Goal: Information Seeking & Learning: Learn about a topic

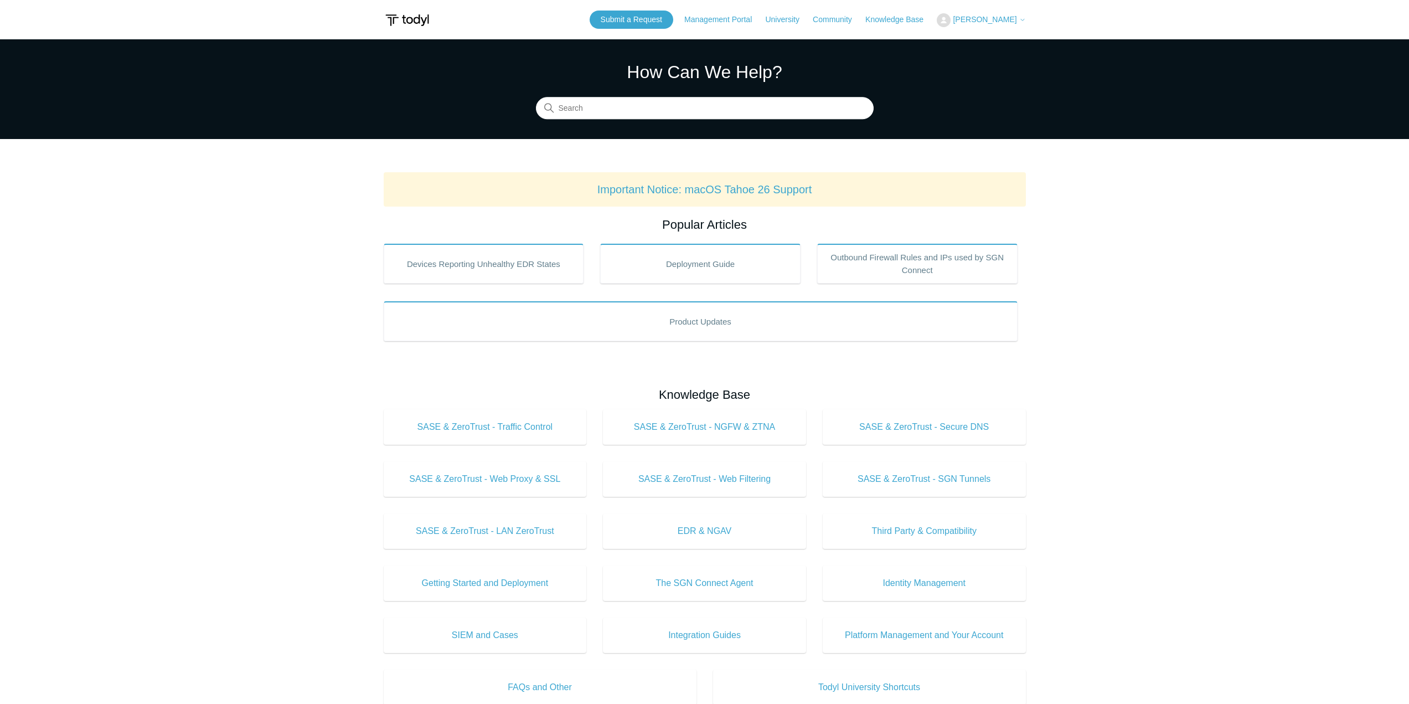
click at [1007, 19] on span "[PERSON_NAME]" at bounding box center [985, 19] width 64 height 9
click at [1090, 16] on body "Skip to main content Submit a Request Management Portal University Community Kn…" at bounding box center [704, 580] width 1409 height 1160
click at [1011, 20] on span "[PERSON_NAME]" at bounding box center [985, 19] width 64 height 9
click at [1123, 17] on body "Skip to main content Submit a Request Management Portal University Community Kn…" at bounding box center [704, 580] width 1409 height 1160
click at [931, 16] on link "Knowledge Base" at bounding box center [899, 20] width 69 height 12
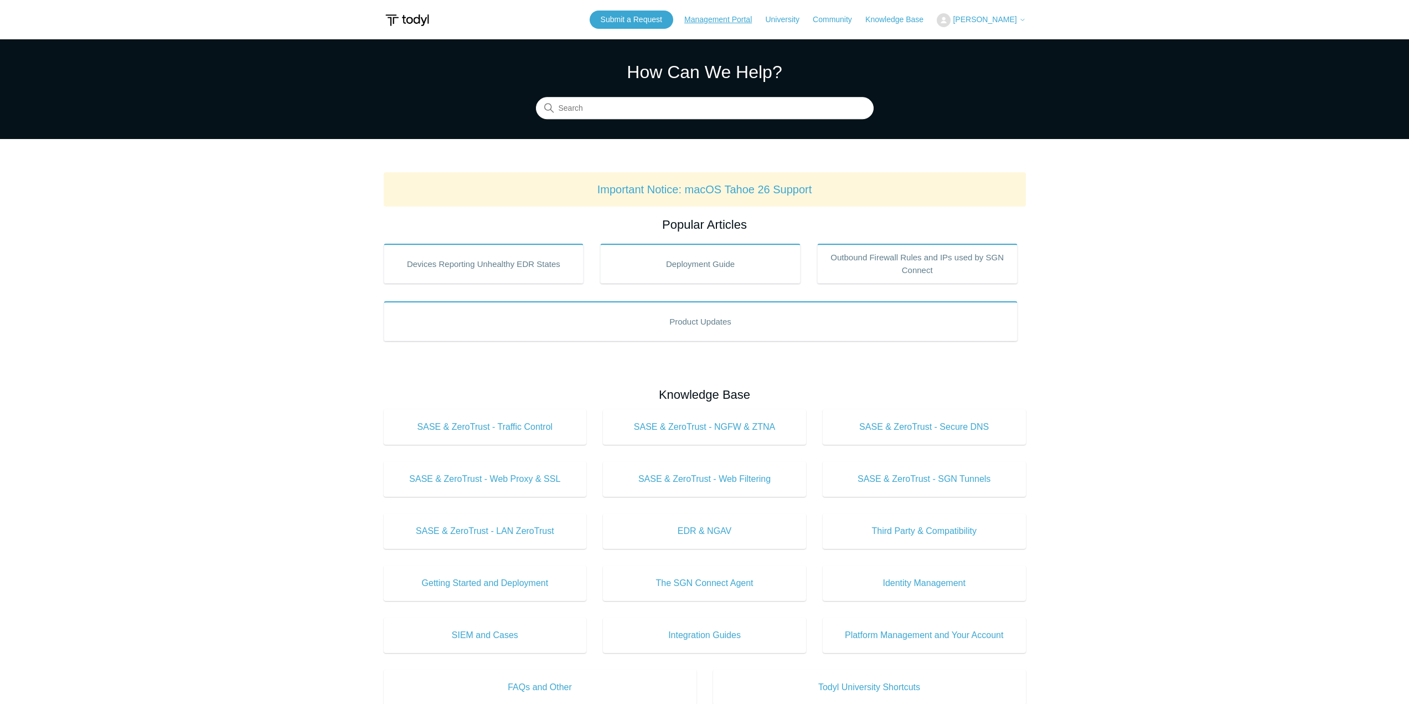
click at [743, 22] on link "Management Portal" at bounding box center [723, 20] width 79 height 12
click at [599, 111] on input "Search" at bounding box center [705, 108] width 338 height 22
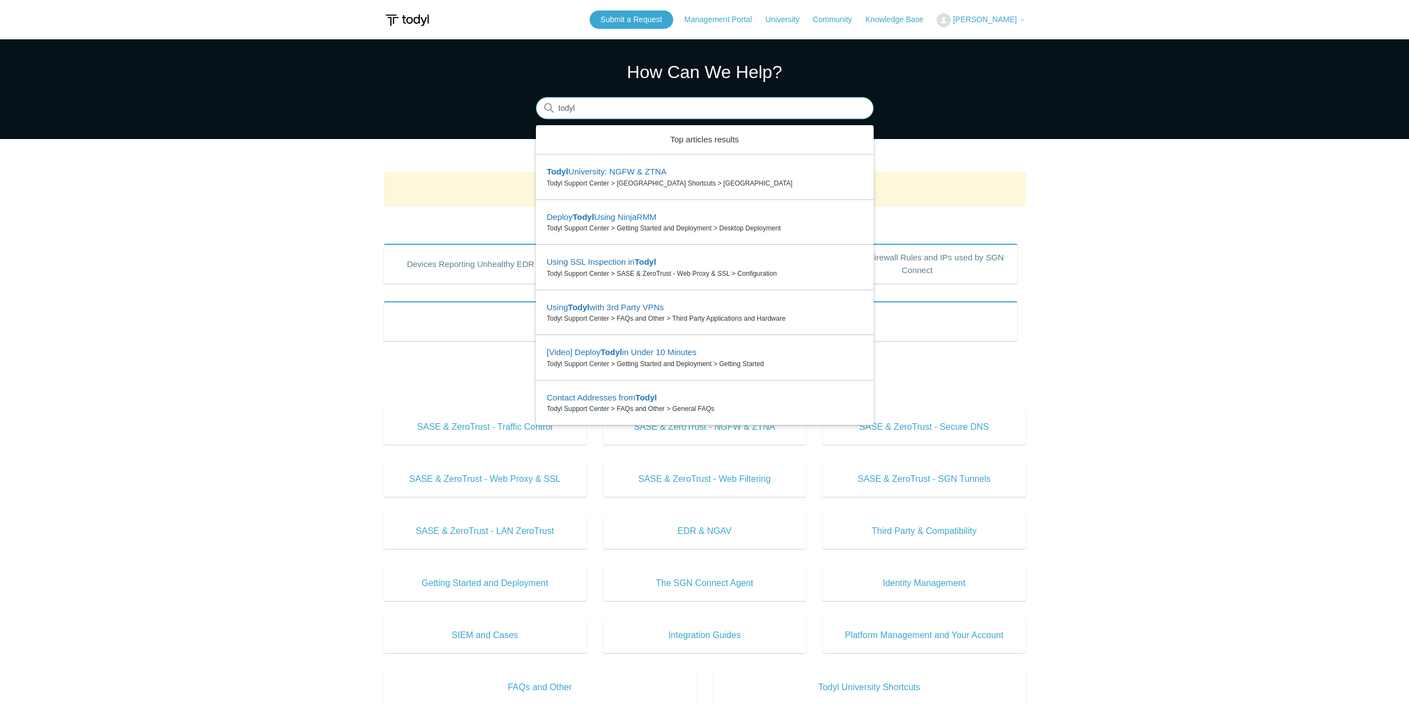
type input "todyl"
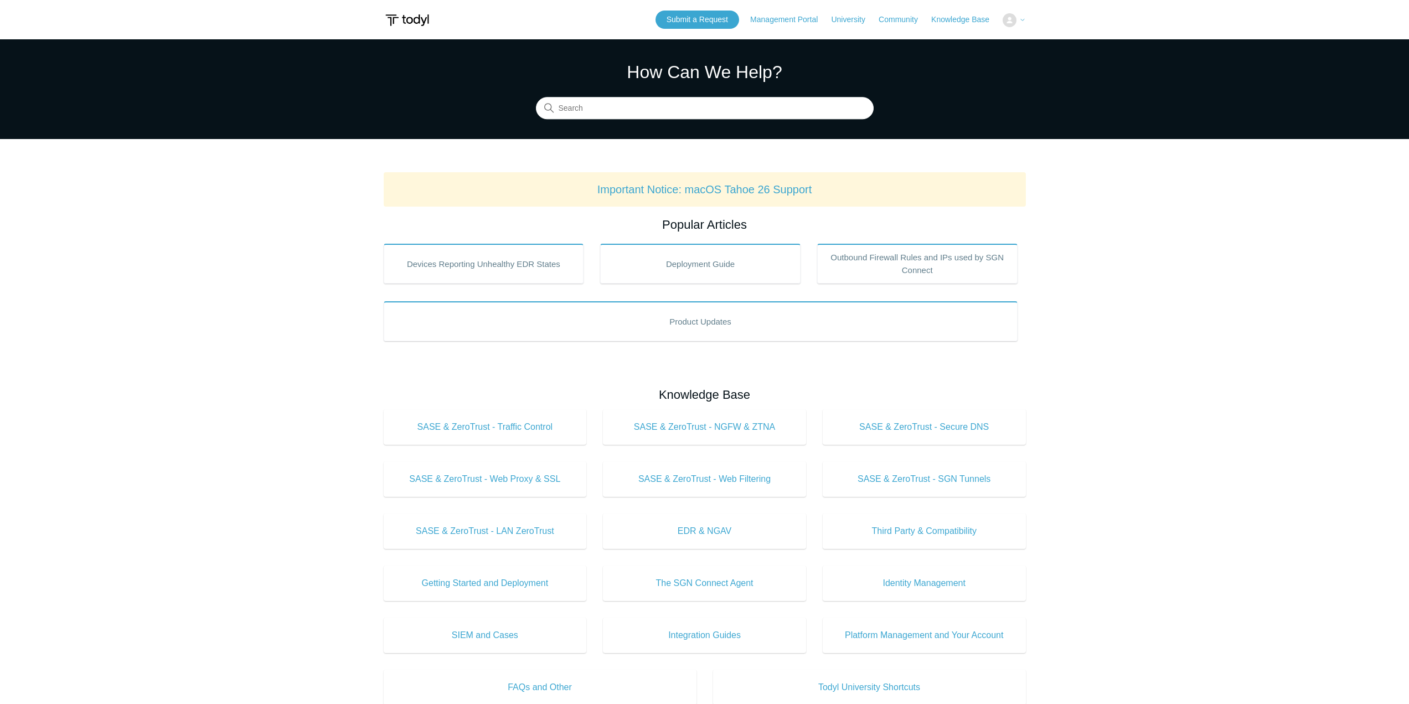
click at [1014, 20] on img at bounding box center [1009, 20] width 14 height 14
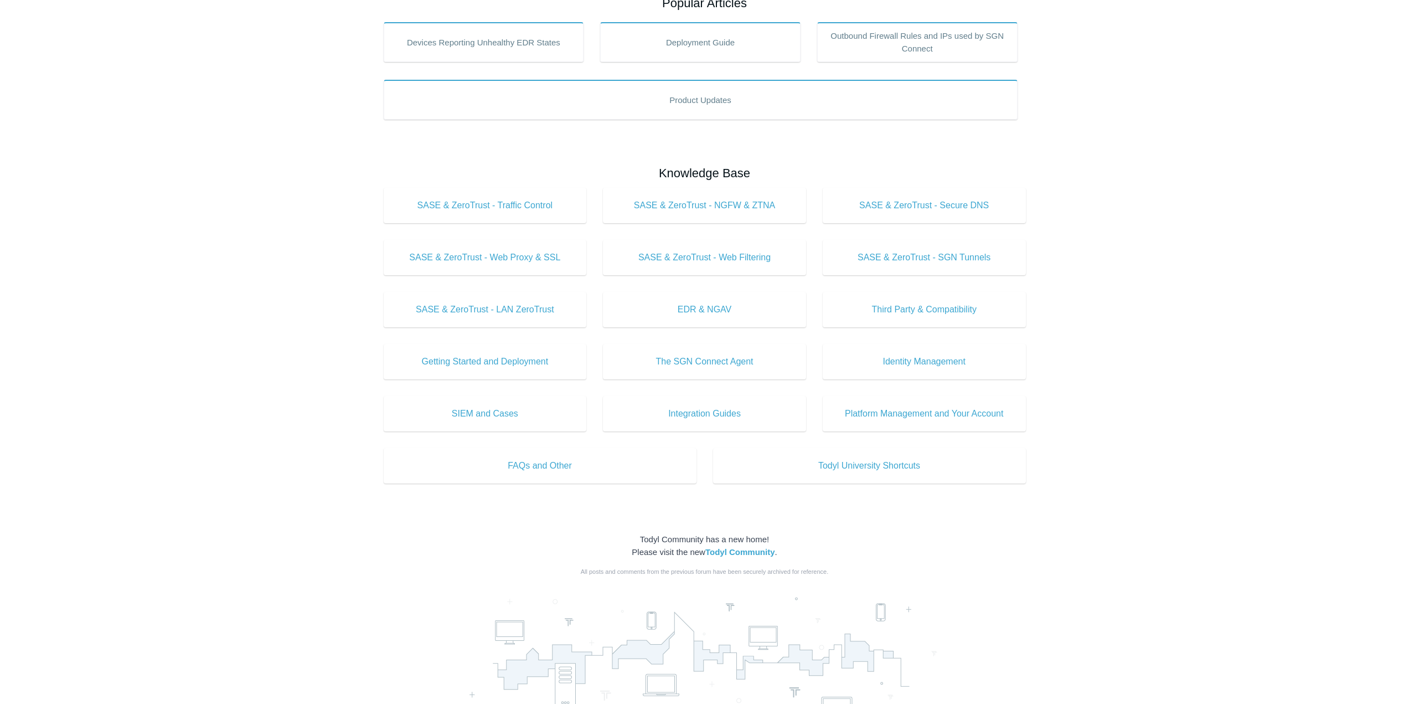
scroll to position [371, 0]
